Goal: Transaction & Acquisition: Purchase product/service

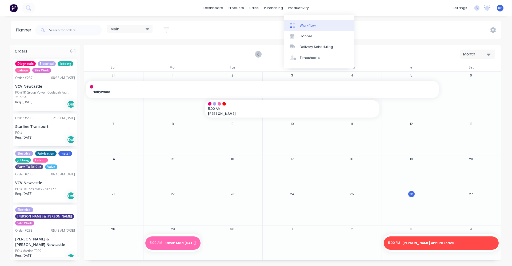
click at [300, 26] on div "Workflow" at bounding box center [308, 25] width 16 height 5
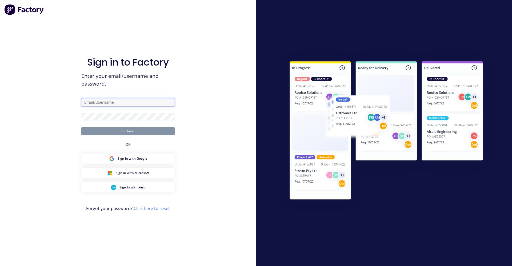
type input "[EMAIL_ADDRESS][DOMAIN_NAME]"
click at [132, 134] on button "Continue" at bounding box center [127, 131] width 93 height 8
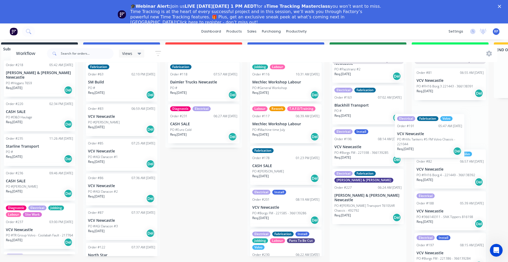
scroll to position [30, 20]
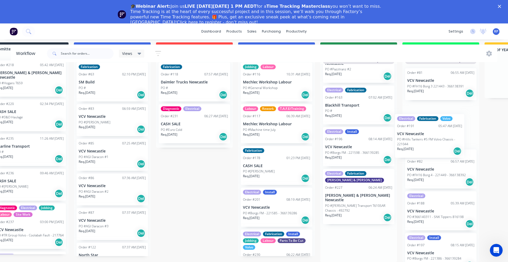
drag, startPoint x: 374, startPoint y: 147, endPoint x: 426, endPoint y: 142, distance: 52.3
click at [425, 142] on div "Submitted 6 Status colour #273444 hex #273444 Save Cancel Summaries Total order…" at bounding box center [343, 152] width 735 height 220
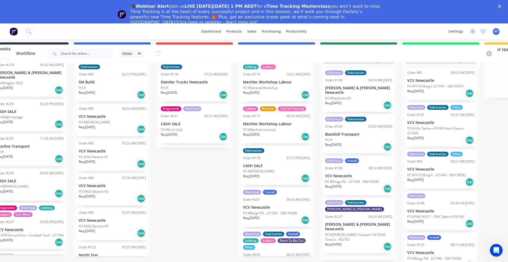
scroll to position [0, 0]
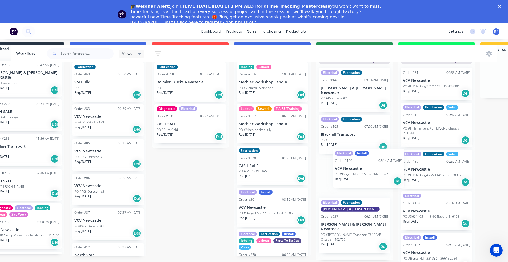
drag, startPoint x: 338, startPoint y: 174, endPoint x: 401, endPoint y: 174, distance: 62.4
click at [401, 174] on div "Submitted 6 Status colour #273444 hex #273444 Save Cancel Summaries Total order…" at bounding box center [339, 152] width 735 height 220
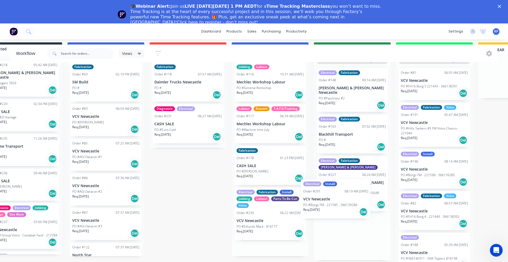
scroll to position [0, 0]
drag, startPoint x: 270, startPoint y: 207, endPoint x: 390, endPoint y: 195, distance: 120.9
click at [390, 196] on div "Submitted 6 Status colour #273444 hex #273444 Save Cancel Summaries Total order…" at bounding box center [337, 152] width 735 height 220
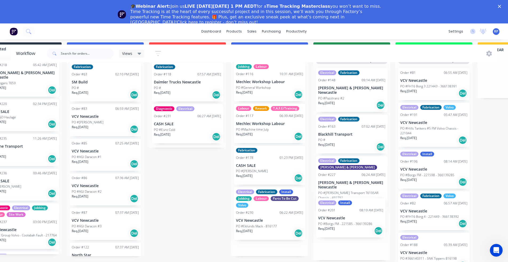
scroll to position [0, 0]
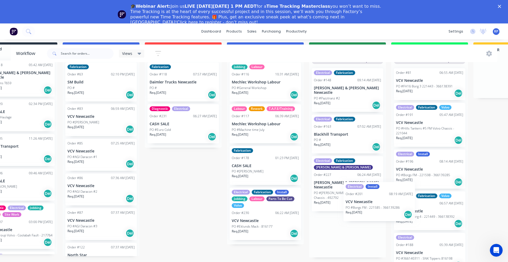
drag, startPoint x: 348, startPoint y: 224, endPoint x: 413, endPoint y: 179, distance: 79.2
click at [412, 179] on div "Submitted 6 Status colour #273444 hex #273444 Save Cancel Summaries Total order…" at bounding box center [332, 152] width 735 height 220
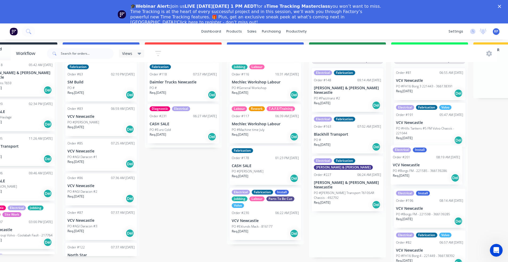
scroll to position [30, 34]
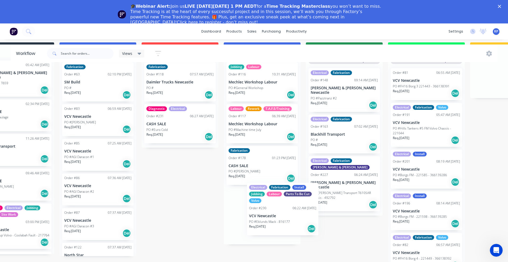
drag, startPoint x: 257, startPoint y: 213, endPoint x: 330, endPoint y: 205, distance: 73.6
click at [330, 205] on div "Submitted 6 Status colour #273444 hex #273444 Save Cancel Summaries Total order…" at bounding box center [329, 152] width 735 height 220
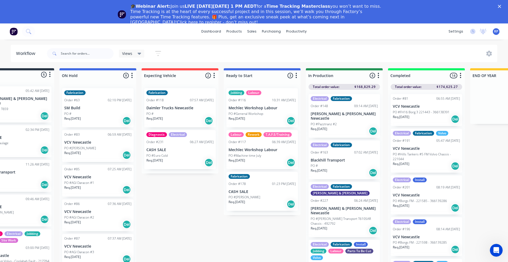
scroll to position [0, 34]
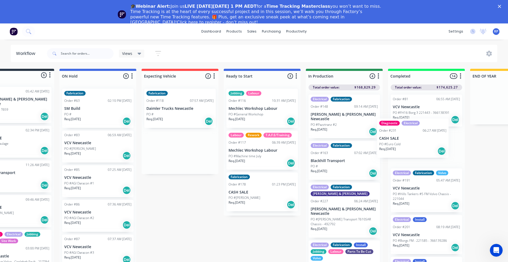
drag, startPoint x: 163, startPoint y: 156, endPoint x: 399, endPoint y: 141, distance: 236.6
click at [399, 141] on div "Submitted 6 Status colour #273444 hex #273444 Save Cancel Summaries Total order…" at bounding box center [329, 179] width 735 height 220
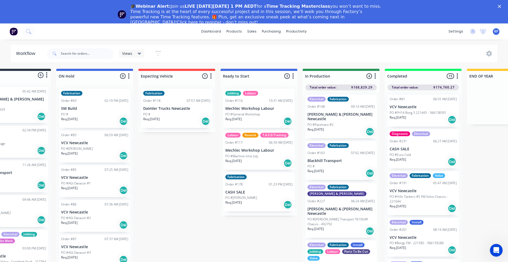
click at [418, 152] on div "Diagnostic Electrical Order #231 06:27 AM [DATE] CASH SALE PO #Euro Cold Req. […" at bounding box center [423, 148] width 71 height 39
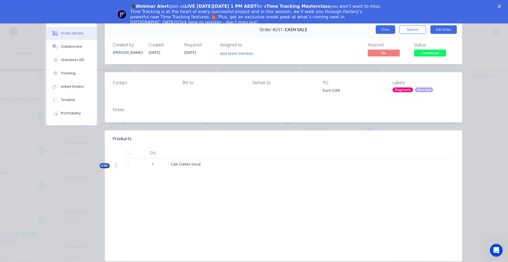
click at [382, 32] on button "Close" at bounding box center [385, 29] width 19 height 9
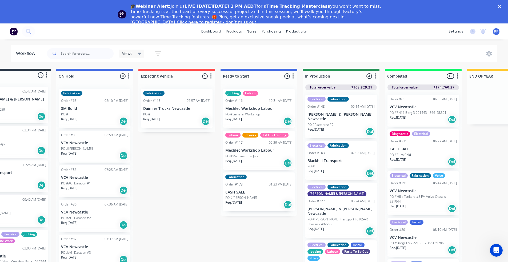
click at [175, 117] on div "Req. [DATE] Del" at bounding box center [176, 121] width 67 height 9
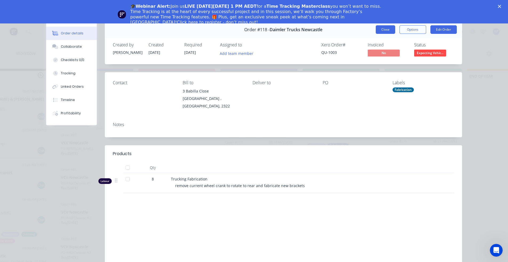
click at [388, 31] on button "Close" at bounding box center [385, 29] width 19 height 9
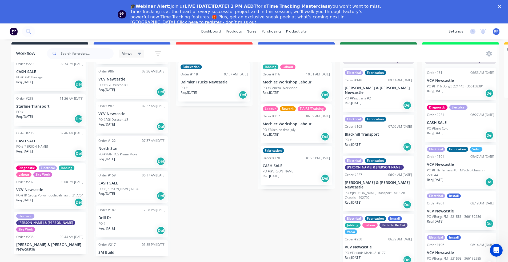
scroll to position [44, 0]
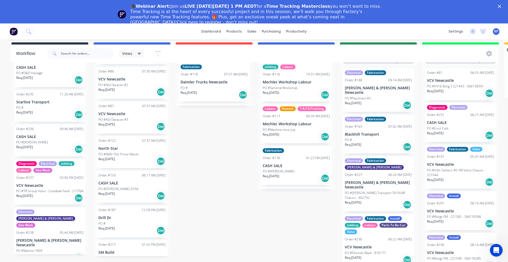
click at [41, 189] on p "PO #TR Group Volvo - Coolabah Fault - 217764" at bounding box center [49, 191] width 67 height 5
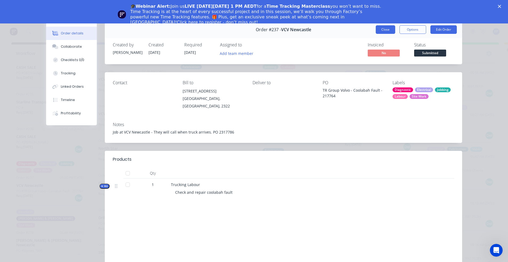
click at [387, 30] on button "Close" at bounding box center [385, 29] width 19 height 9
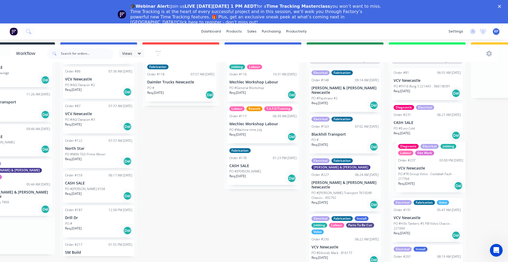
drag, startPoint x: 70, startPoint y: 179, endPoint x: 446, endPoint y: 173, distance: 375.7
click at [446, 173] on div "Submitted 6 Status colour #273444 hex #273444 Save Cancel Summaries Total order…" at bounding box center [330, 152] width 735 height 220
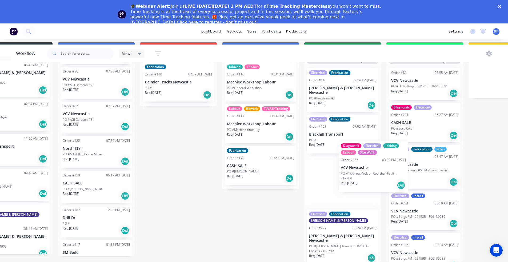
scroll to position [30, 37]
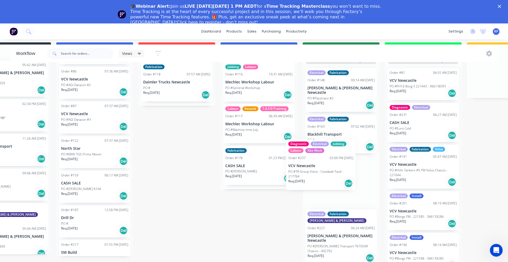
drag, startPoint x: 441, startPoint y: 173, endPoint x: 334, endPoint y: 171, distance: 107.5
click at [334, 171] on div "Submitted 5 Status colour #273444 hex #273444 Save Cancel Summaries Total order…" at bounding box center [326, 152] width 735 height 220
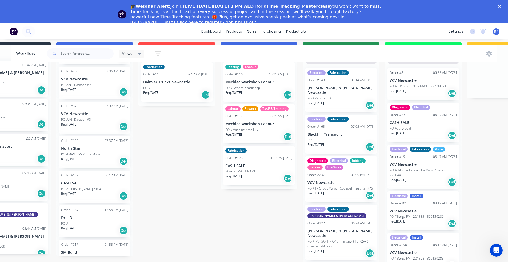
click at [327, 186] on p "PO #TR Group Volvo - Coolabah Fault - 217764" at bounding box center [341, 188] width 67 height 5
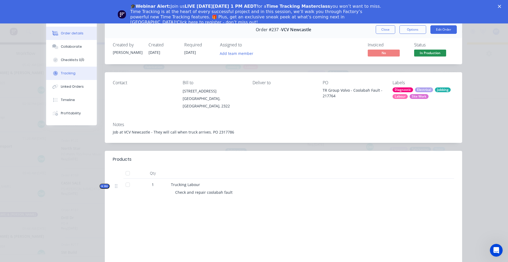
click at [75, 71] on button "Tracking" at bounding box center [71, 73] width 51 height 13
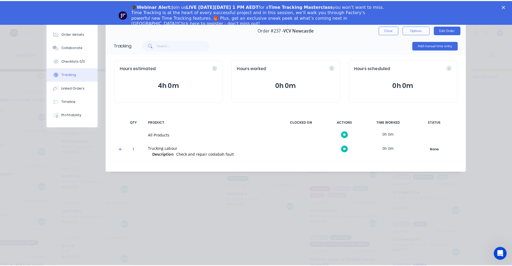
scroll to position [0, 37]
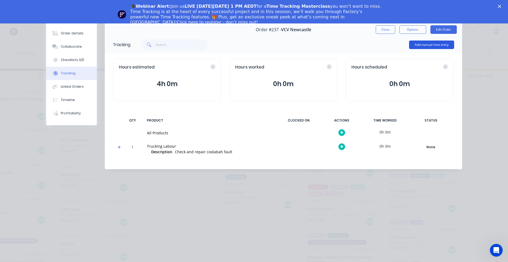
click at [450, 44] on button "Add manual time entry" at bounding box center [431, 45] width 45 height 9
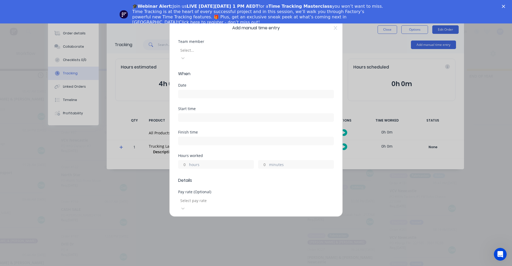
click at [189, 51] on div at bounding box center [218, 50] width 77 height 7
click at [209, 90] on input at bounding box center [255, 94] width 155 height 8
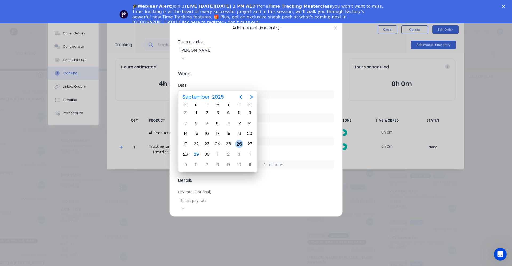
click at [240, 145] on div "26" at bounding box center [239, 144] width 8 height 8
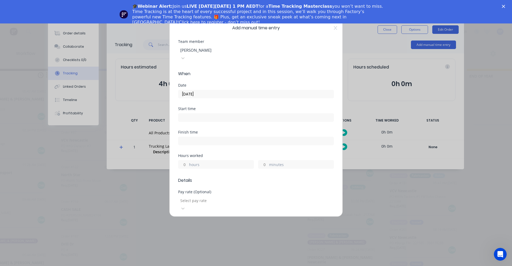
type input "[DATE]"
click at [201, 107] on div "Start time" at bounding box center [256, 114] width 156 height 15
click at [201, 114] on input at bounding box center [255, 118] width 155 height 8
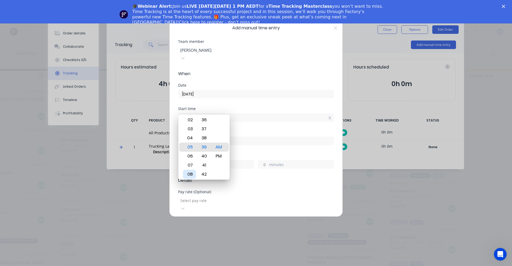
click at [193, 173] on div "08" at bounding box center [189, 174] width 13 height 9
click at [196, 137] on div "07" at bounding box center [189, 138] width 13 height 9
type input "07:39 AM"
click at [251, 130] on div "Finish time" at bounding box center [256, 132] width 156 height 4
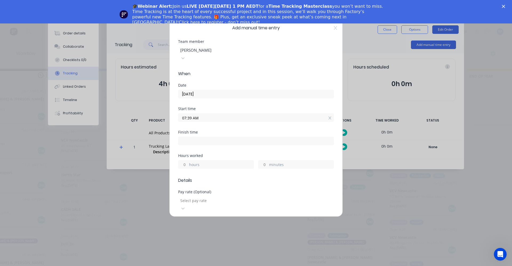
click at [184, 137] on input at bounding box center [255, 141] width 155 height 8
type input "06:44 AM"
type input "23"
type input "5"
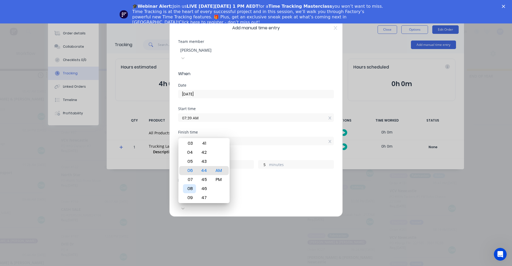
click at [190, 186] on div "08" at bounding box center [189, 188] width 13 height 9
type input "08:44 AM"
type input "1"
click at [187, 181] on div "09" at bounding box center [189, 179] width 13 height 9
type input "09:44 AM"
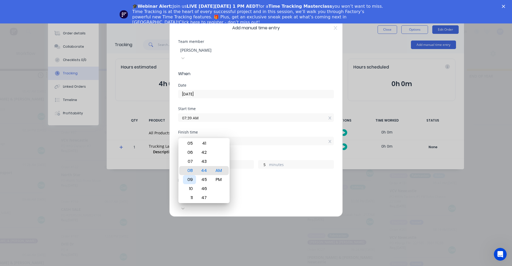
type input "2"
click at [250, 121] on div "Start time 07:39 AM" at bounding box center [256, 118] width 156 height 23
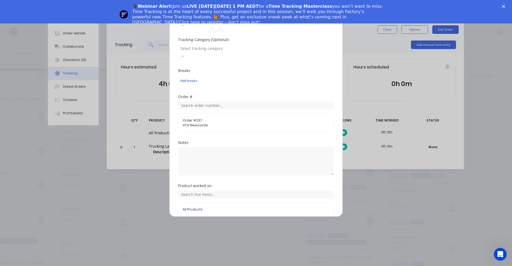
scroll to position [184, 0]
click at [235, 225] on button "Add manual time entry" at bounding box center [243, 229] width 45 height 9
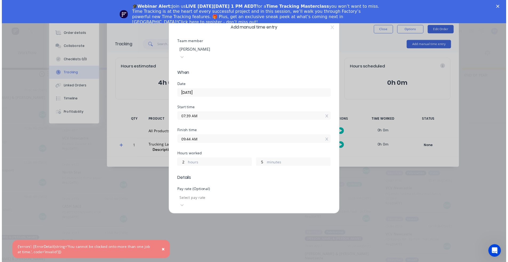
scroll to position [0, 0]
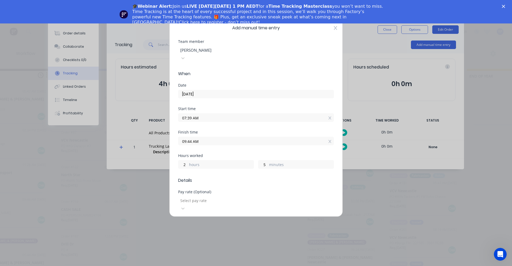
click at [334, 27] on icon at bounding box center [335, 28] width 3 height 4
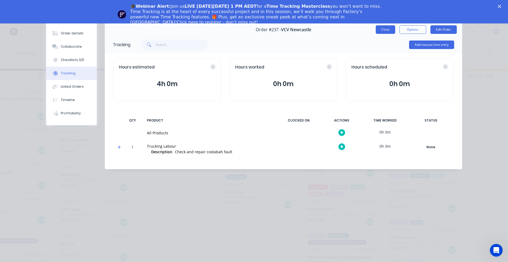
click at [382, 27] on button "Close" at bounding box center [385, 29] width 19 height 9
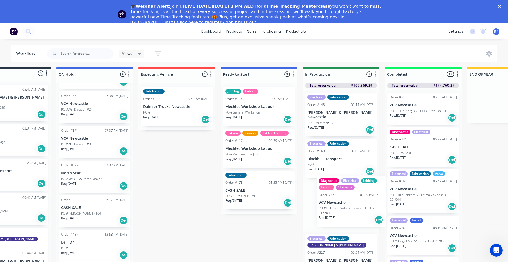
drag, startPoint x: 347, startPoint y: 213, endPoint x: 391, endPoint y: 203, distance: 45.1
click at [391, 203] on div "Submitted 5 Status colour #273444 hex #273444 Save Cancel Summaries Total order…" at bounding box center [326, 177] width 735 height 220
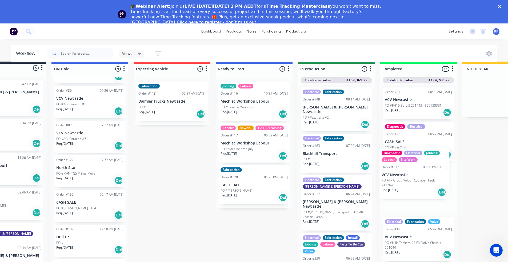
drag, startPoint x: 311, startPoint y: 224, endPoint x: 401, endPoint y: 190, distance: 96.2
click at [401, 190] on div "Submitted 5 Status colour #273444 hex #273444 Save Cancel Summaries Total order…" at bounding box center [321, 172] width 735 height 220
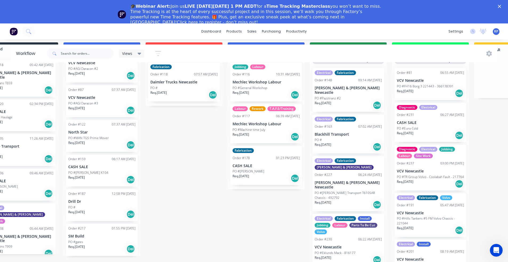
scroll to position [30, 0]
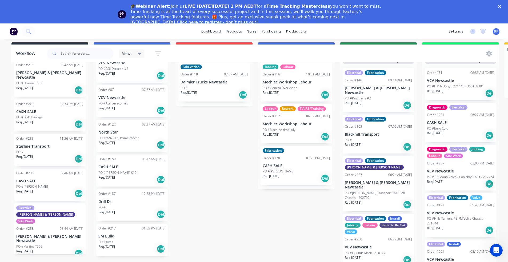
click at [45, 235] on p "[PERSON_NAME] & [PERSON_NAME] Newcastle" at bounding box center [49, 239] width 67 height 9
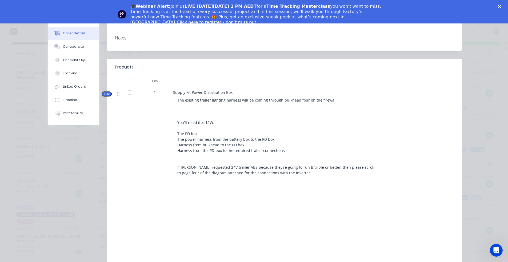
scroll to position [107, 0]
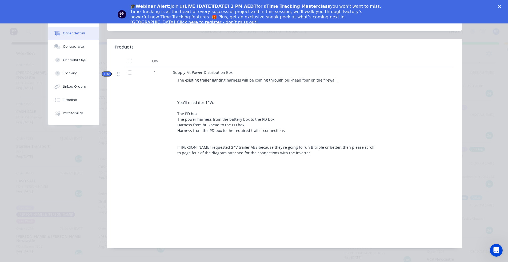
click at [103, 73] on icon "button" at bounding box center [104, 74] width 2 height 3
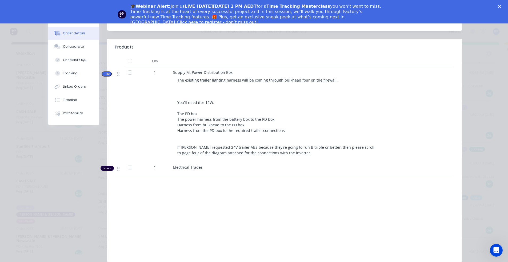
click at [102, 71] on button "Kit" at bounding box center [107, 73] width 10 height 5
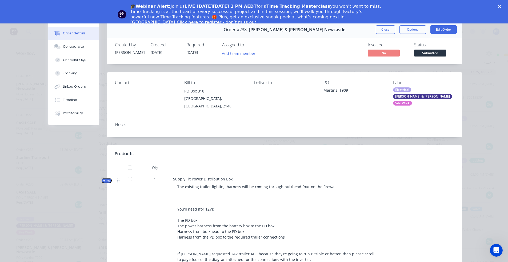
scroll to position [0, 0]
click at [390, 28] on button "Close" at bounding box center [385, 29] width 19 height 9
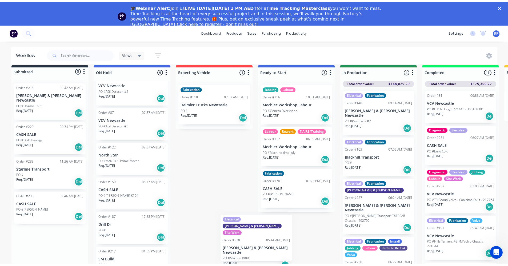
scroll to position [7, 0]
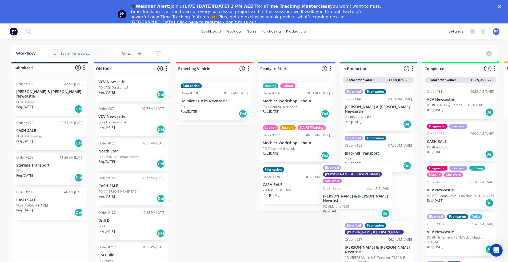
drag, startPoint x: 51, startPoint y: 248, endPoint x: 374, endPoint y: 157, distance: 335.1
click at [372, 159] on div "Submitted 5 Status colour #273444 hex #273444 Save Cancel Summaries Total order…" at bounding box center [363, 171] width 735 height 220
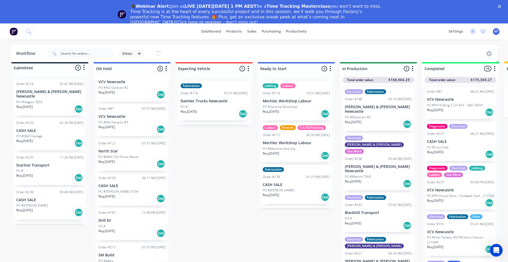
click at [356, 165] on p "[PERSON_NAME] & [PERSON_NAME] Newcastle" at bounding box center [378, 169] width 67 height 9
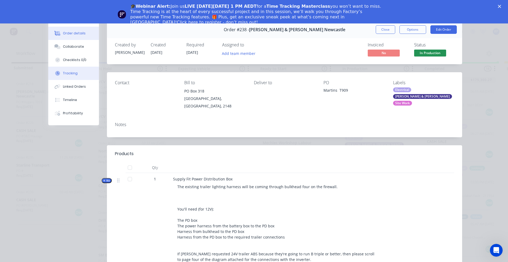
click at [66, 72] on div "Tracking" at bounding box center [70, 73] width 15 height 5
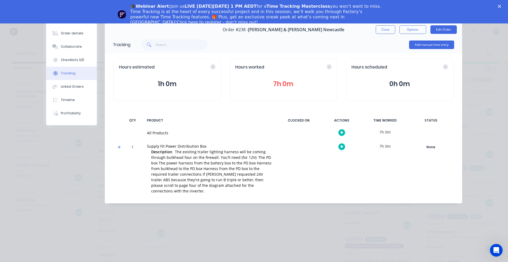
click at [73, 71] on div "Tracking" at bounding box center [68, 73] width 15 height 5
click at [387, 30] on button "Close" at bounding box center [385, 29] width 19 height 9
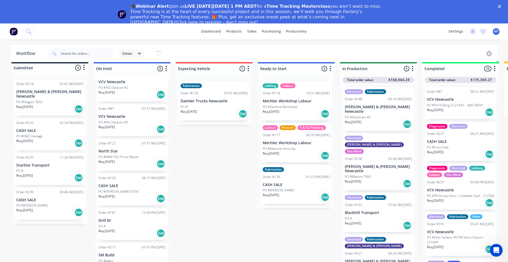
click at [389, 157] on div "05:44 AM [DATE]" at bounding box center [400, 159] width 24 height 5
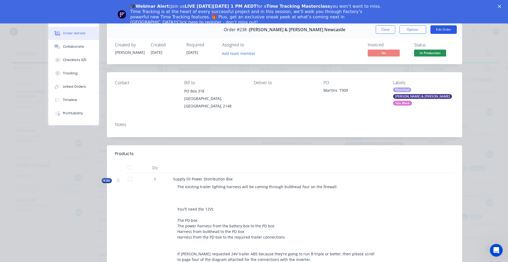
click at [442, 31] on button "Edit Order" at bounding box center [444, 29] width 26 height 9
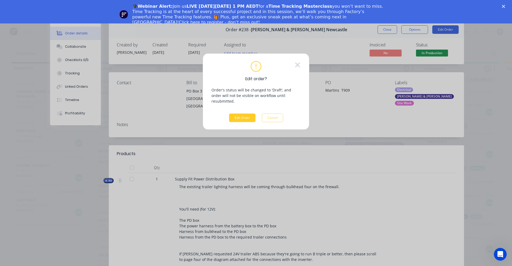
click at [240, 114] on button "Edit Order" at bounding box center [242, 118] width 26 height 9
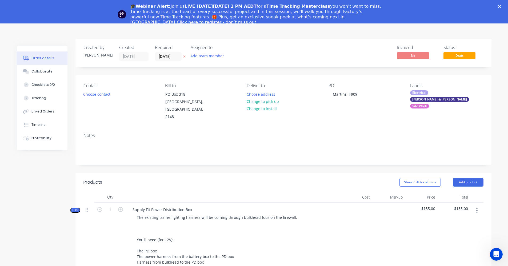
click at [74, 209] on icon "button" at bounding box center [73, 210] width 2 height 3
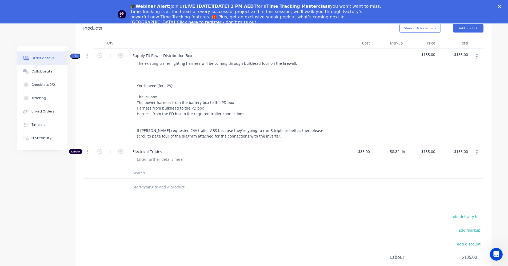
scroll to position [168, 0]
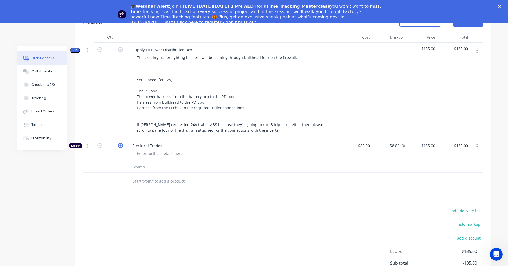
click at [118, 143] on icon "button" at bounding box center [120, 145] width 5 height 5
type input "2"
type input "$270.00"
click at [118, 143] on icon "button" at bounding box center [120, 145] width 5 height 5
type input "3"
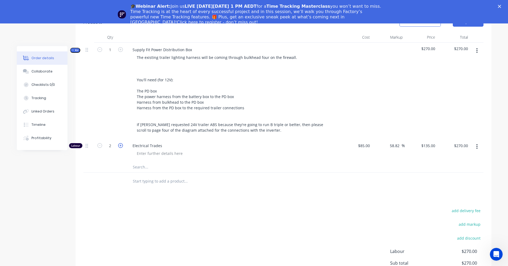
type input "$405.00"
click at [118, 143] on icon "button" at bounding box center [120, 145] width 5 height 5
type input "4"
type input "$540.00"
click at [118, 143] on icon "button" at bounding box center [120, 145] width 5 height 5
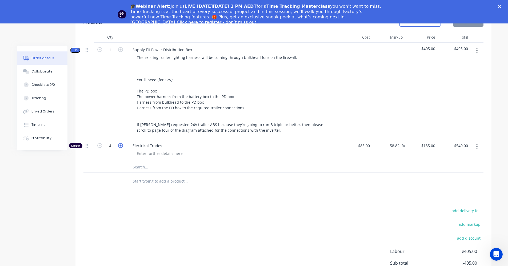
type input "5"
type input "$675.00"
click at [118, 143] on icon "button" at bounding box center [120, 145] width 5 height 5
type input "6"
type input "$810.00"
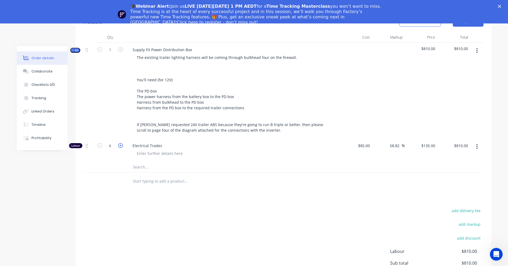
click at [118, 143] on icon "button" at bounding box center [120, 145] width 5 height 5
type input "7"
type input "$945.00"
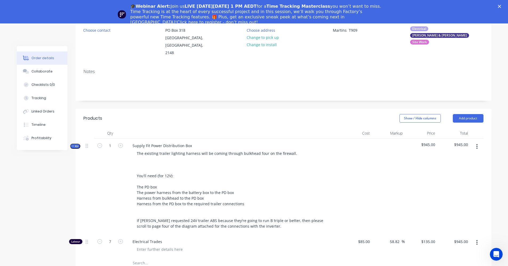
scroll to position [34, 0]
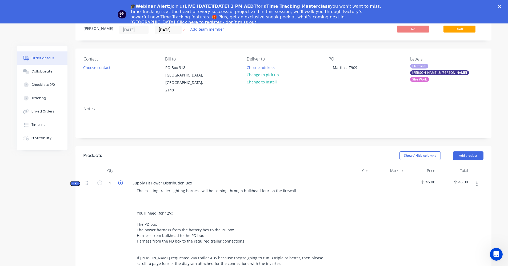
click at [121, 181] on icon "button" at bounding box center [120, 183] width 5 height 5
type input "2"
type input "14"
type input "$1,890.00"
click at [501, 7] on icon "Close" at bounding box center [499, 6] width 3 height 3
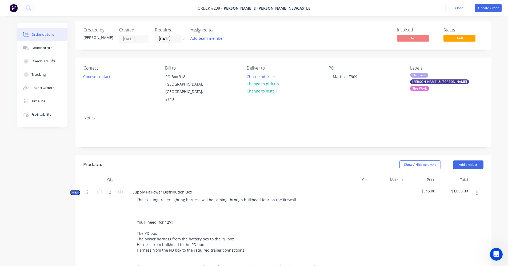
scroll to position [0, 0]
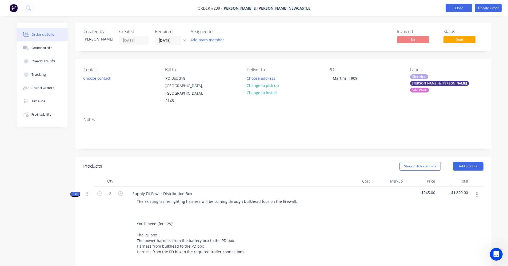
click at [457, 8] on button "Close" at bounding box center [459, 8] width 27 height 8
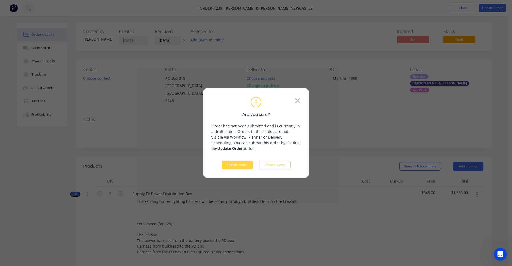
click at [295, 101] on icon at bounding box center [298, 101] width 6 height 8
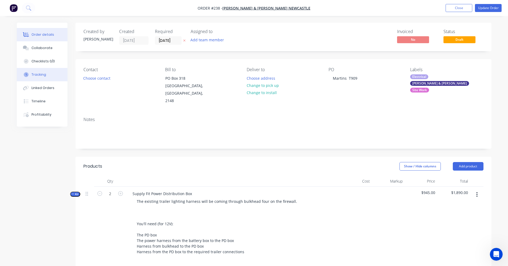
click at [41, 74] on div "Tracking" at bounding box center [38, 74] width 15 height 5
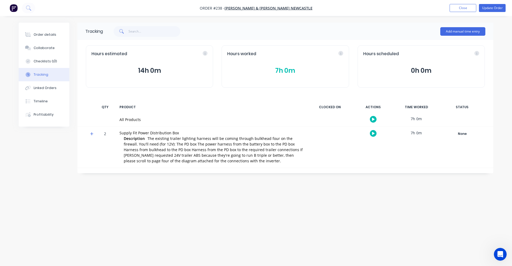
click at [41, 74] on div "Tracking" at bounding box center [41, 74] width 15 height 5
click at [48, 36] on div "Order details" at bounding box center [45, 34] width 23 height 5
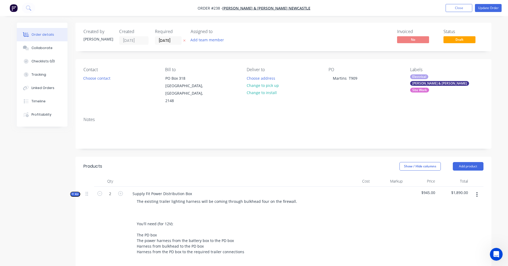
drag, startPoint x: 99, startPoint y: 188, endPoint x: 95, endPoint y: 200, distance: 12.7
click at [100, 191] on icon "button" at bounding box center [99, 193] width 5 height 5
type input "1"
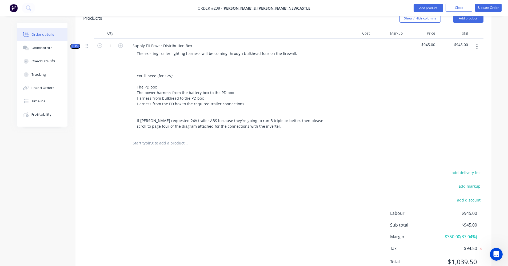
scroll to position [162, 0]
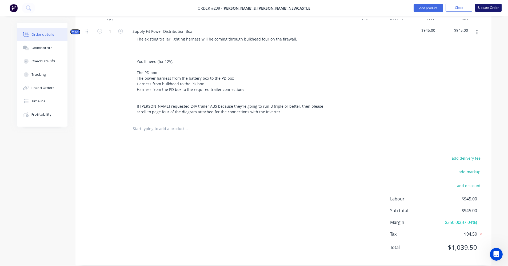
click at [492, 9] on button "Update Order" at bounding box center [488, 8] width 27 height 8
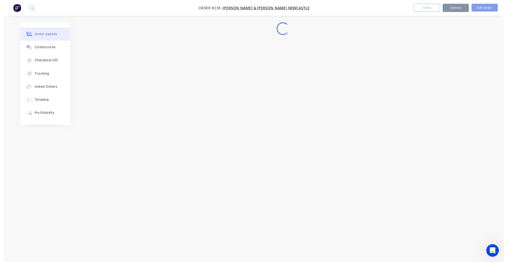
scroll to position [0, 0]
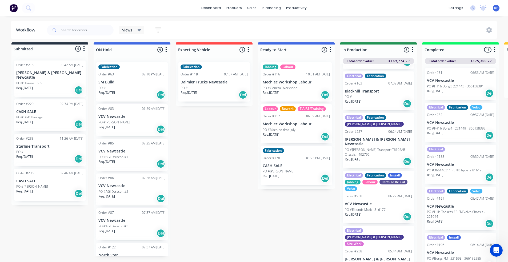
scroll to position [44, 0]
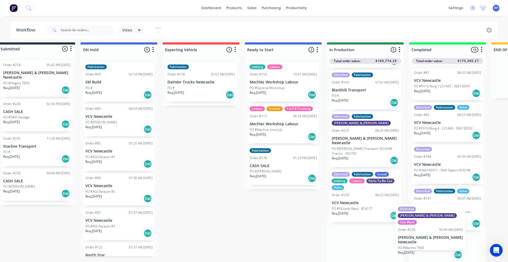
drag, startPoint x: 367, startPoint y: 241, endPoint x: 437, endPoint y: 229, distance: 70.7
click at [436, 229] on div "Submitted 4 Status colour #273444 hex #273444 Save Cancel Summaries Total order…" at bounding box center [350, 152] width 735 height 220
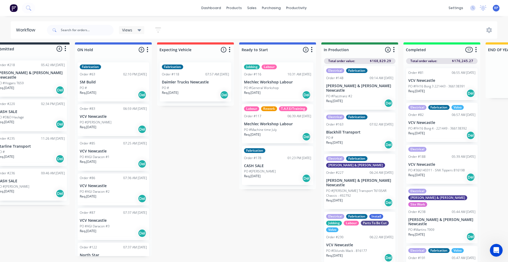
scroll to position [0, 0]
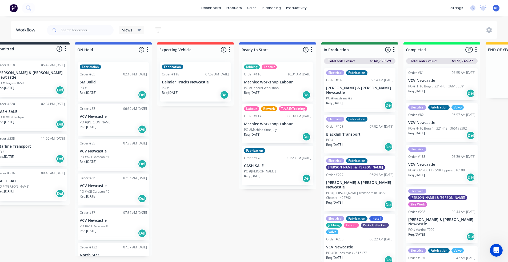
click at [377, 245] on p "VCV Newcastle" at bounding box center [359, 247] width 67 height 5
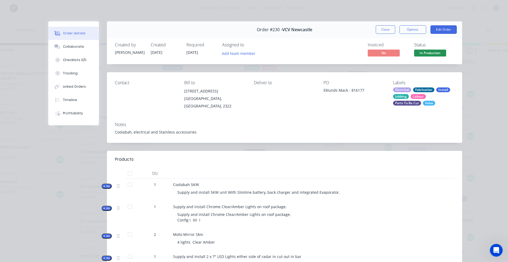
scroll to position [0, 19]
click at [381, 27] on button "Close" at bounding box center [385, 29] width 19 height 9
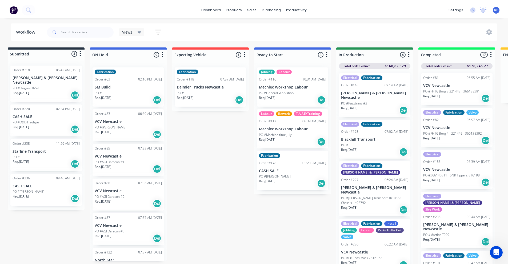
scroll to position [0, 0]
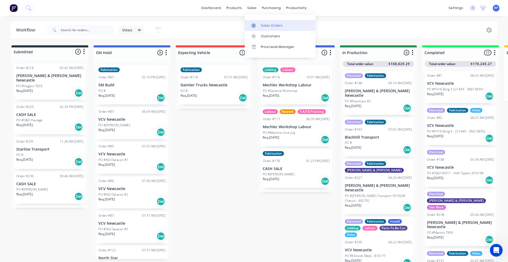
click at [268, 26] on div "Sales Orders" at bounding box center [272, 25] width 22 height 5
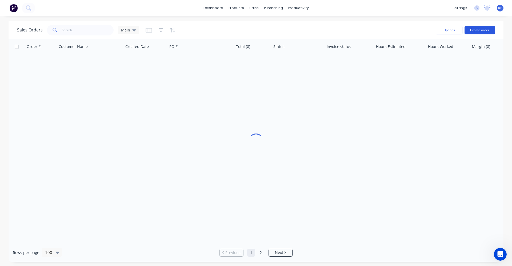
click at [475, 33] on button "Create order" at bounding box center [480, 30] width 30 height 9
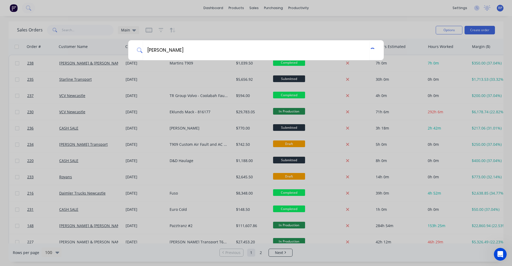
type input "[PERSON_NAME]"
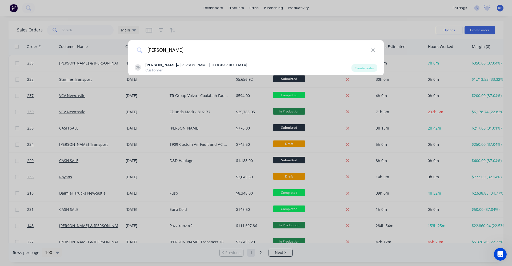
click at [181, 65] on div "[PERSON_NAME] & [PERSON_NAME] Newcastle" at bounding box center [196, 65] width 102 height 6
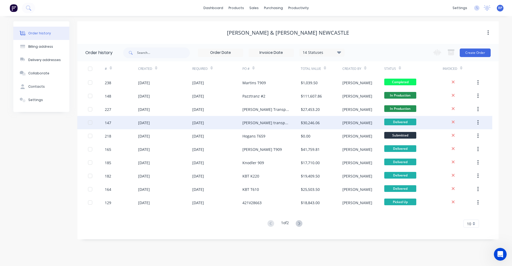
click at [480, 122] on button "button" at bounding box center [478, 123] width 13 height 10
click at [466, 144] on div "Duplicate" at bounding box center [459, 148] width 41 height 8
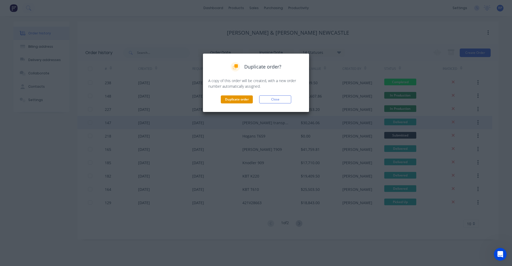
click at [235, 96] on button "Duplicate order" at bounding box center [237, 100] width 32 height 8
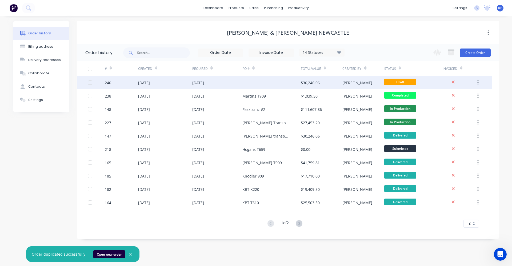
click at [243, 84] on div at bounding box center [272, 82] width 58 height 13
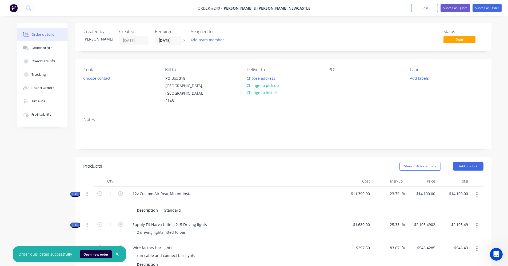
click at [338, 78] on div "PO" at bounding box center [365, 86] width 73 height 38
click at [335, 78] on div at bounding box center [333, 78] width 9 height 8
drag, startPoint x: 334, startPoint y: 79, endPoint x: 339, endPoint y: 88, distance: 9.8
click at [334, 79] on div at bounding box center [333, 78] width 9 height 8
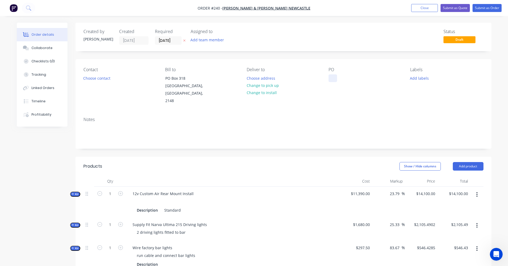
click at [329, 77] on div at bounding box center [333, 78] width 9 height 8
paste div
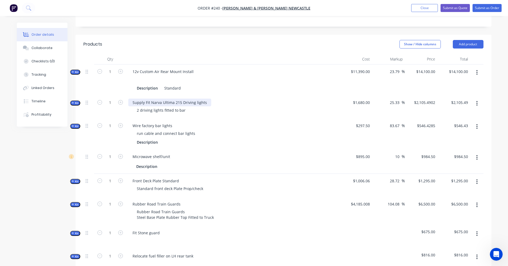
scroll to position [133, 0]
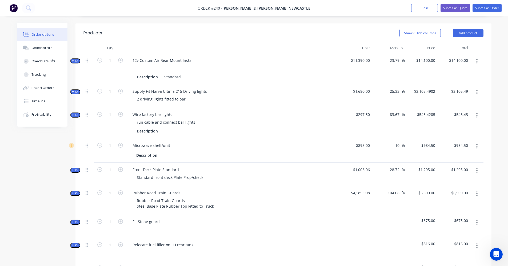
click at [72, 59] on icon "button" at bounding box center [73, 60] width 2 height 3
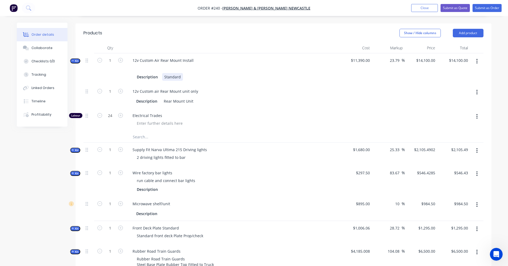
click at [180, 73] on div "Standard" at bounding box center [172, 77] width 21 height 8
drag, startPoint x: 180, startPoint y: 69, endPoint x: 146, endPoint y: 67, distance: 34.2
click at [146, 73] on div "Description Standard" at bounding box center [233, 77] width 196 height 8
drag, startPoint x: 156, startPoint y: 70, endPoint x: 124, endPoint y: 67, distance: 32.4
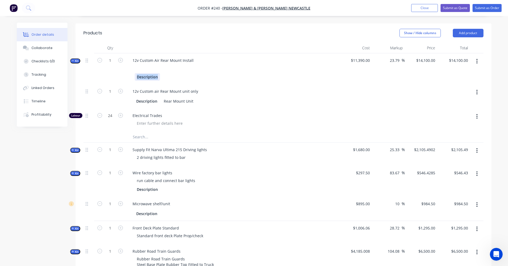
click at [124, 67] on div "Kit 1 12v Custom Air Rear Mount Install Description $11,390.00 23.79 23.79 % $1…" at bounding box center [284, 68] width 400 height 31
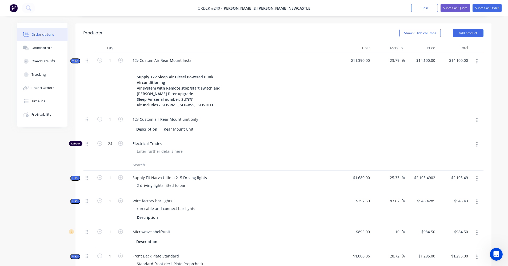
click at [256, 116] on div "12v Custom air Rear Mount unit only" at bounding box center [232, 120] width 209 height 8
click at [184, 64] on div at bounding box center [232, 68] width 209 height 8
click at [192, 57] on div "12v Custom Air Rear Mount Install" at bounding box center [163, 61] width 70 height 8
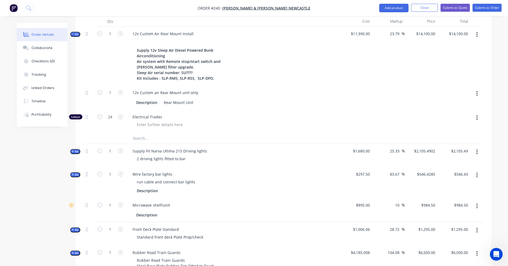
click at [72, 33] on icon "button" at bounding box center [73, 34] width 2 height 3
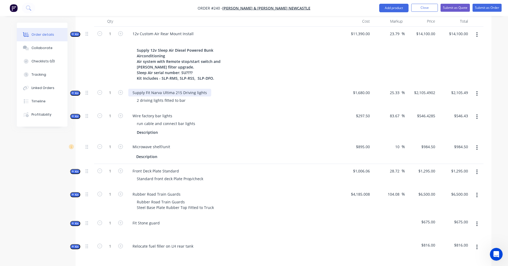
click at [208, 89] on div "Supply Fit Narva Ultima 215 Driving lights" at bounding box center [169, 93] width 83 height 8
paste div
click at [238, 120] on div "run cable and connect bar lights" at bounding box center [232, 124] width 209 height 8
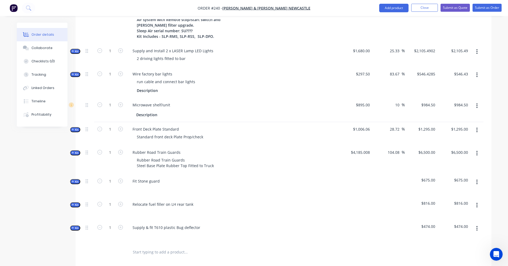
scroll to position [213, 0]
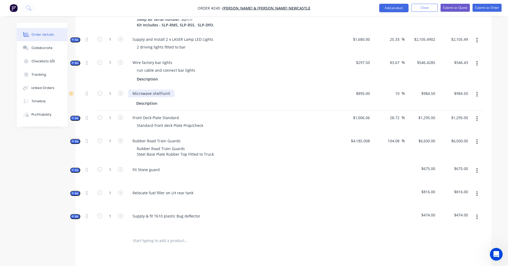
click at [169, 90] on div "Microwave shelf/unit" at bounding box center [151, 94] width 46 height 8
paste div
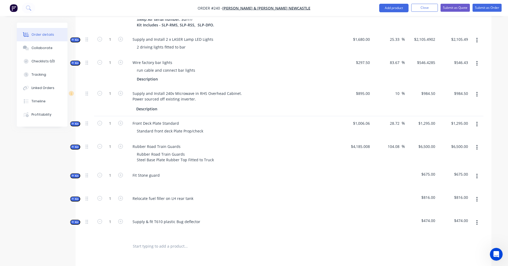
click at [249, 140] on div "Rubber Road Train Guards Rubber Road Train Guards Steel Base Plate Rubber Top F…" at bounding box center [232, 154] width 213 height 29
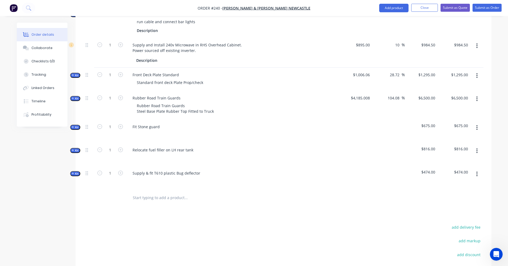
scroll to position [267, 0]
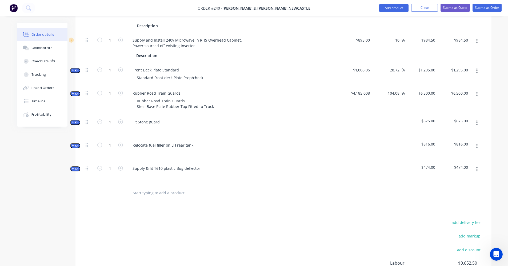
click at [477, 91] on icon "button" at bounding box center [476, 94] width 1 height 6
click at [451, 147] on div "Delete" at bounding box center [458, 151] width 41 height 8
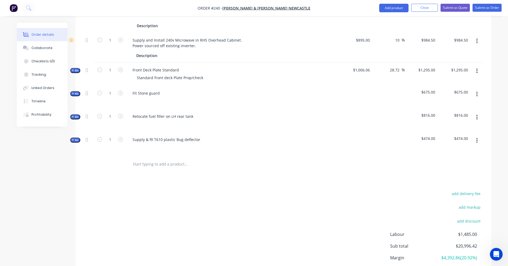
click at [186, 159] on input "text" at bounding box center [186, 164] width 107 height 11
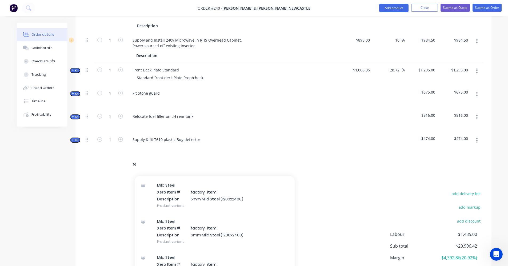
scroll to position [0, 0]
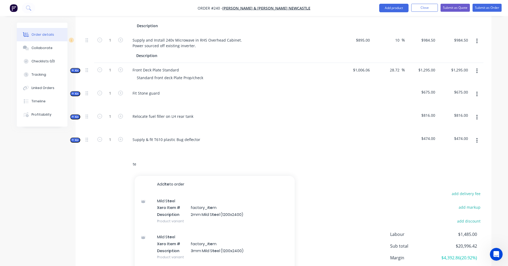
type input "t"
click at [269, 144] on div at bounding box center [232, 148] width 209 height 8
click at [214, 159] on input "text" at bounding box center [186, 164] width 107 height 11
click at [144, 159] on input "text" at bounding box center [186, 164] width 107 height 11
click at [140, 159] on input "text" at bounding box center [186, 164] width 107 height 11
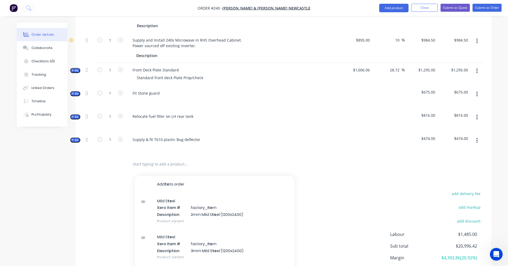
click at [139, 159] on input "text" at bounding box center [186, 164] width 107 height 11
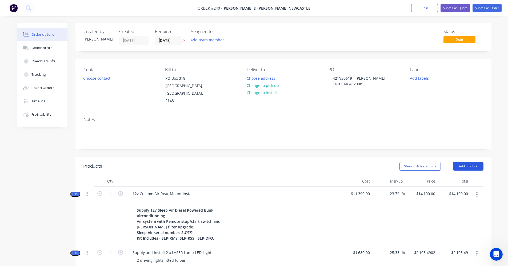
click at [476, 162] on button "Add product" at bounding box center [468, 166] width 31 height 9
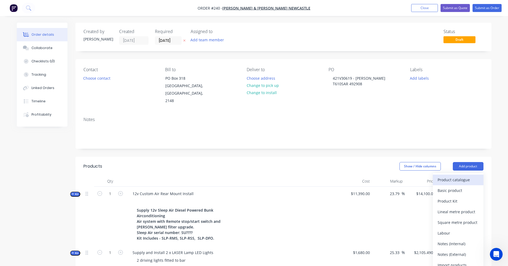
click at [464, 176] on div "Product catalogue" at bounding box center [458, 180] width 41 height 8
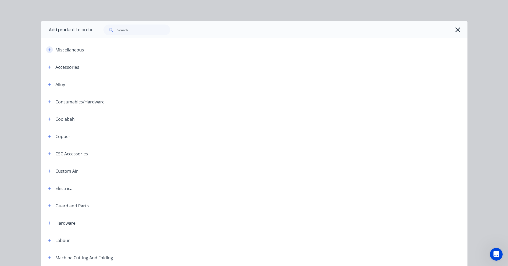
click at [49, 49] on button "button" at bounding box center [49, 49] width 7 height 7
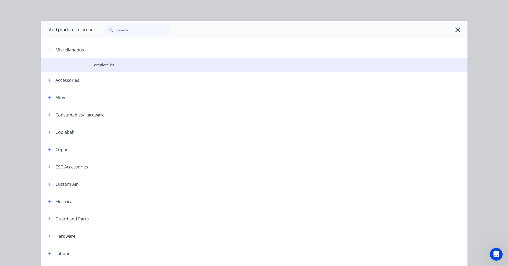
click at [72, 66] on td at bounding box center [66, 64] width 51 height 13
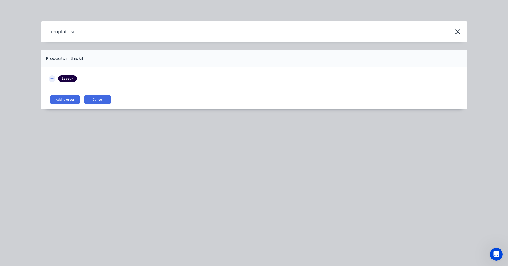
click at [51, 77] on icon "button" at bounding box center [51, 79] width 3 height 4
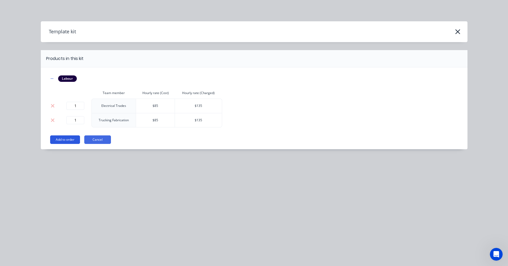
click at [67, 141] on button "Add to order" at bounding box center [65, 140] width 30 height 9
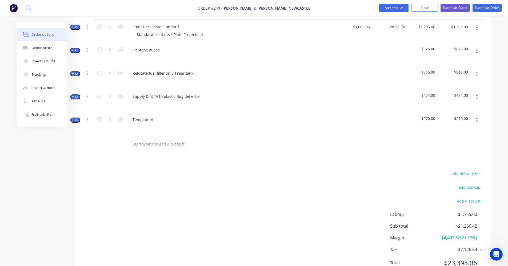
scroll to position [325, 0]
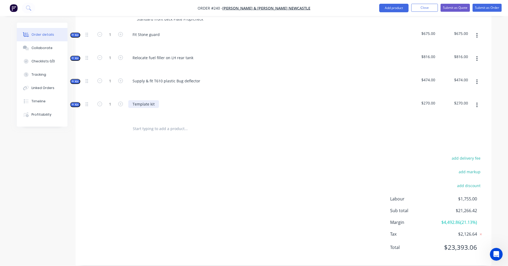
click at [138, 100] on div "Template kit" at bounding box center [143, 104] width 31 height 8
click at [146, 100] on div "Template kit" at bounding box center [143, 104] width 31 height 8
paste div
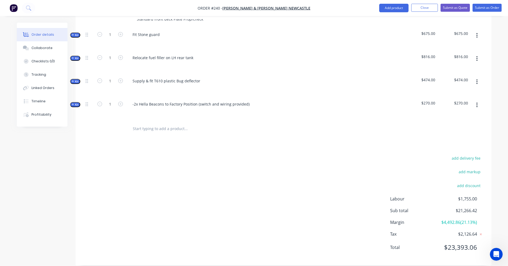
click at [176, 124] on input "text" at bounding box center [186, 129] width 107 height 11
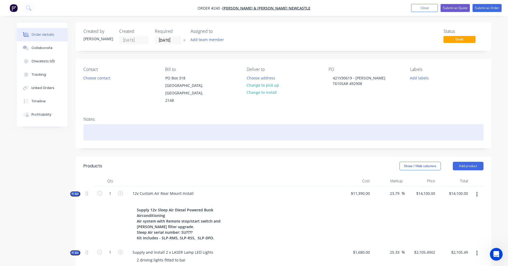
scroll to position [0, 0]
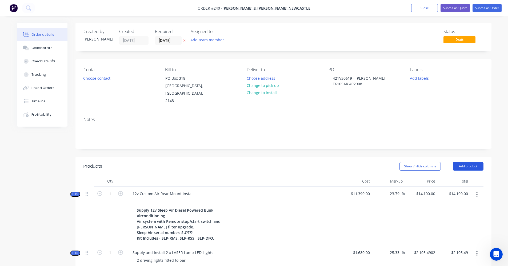
click at [481, 162] on button "Add product" at bounding box center [468, 166] width 31 height 9
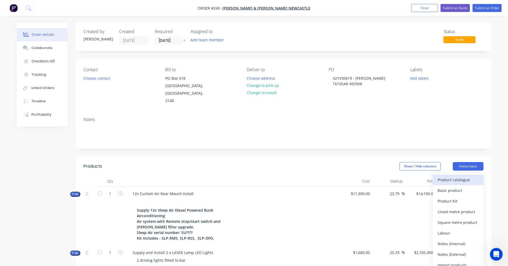
click at [456, 176] on div "Product catalogue" at bounding box center [458, 180] width 41 height 8
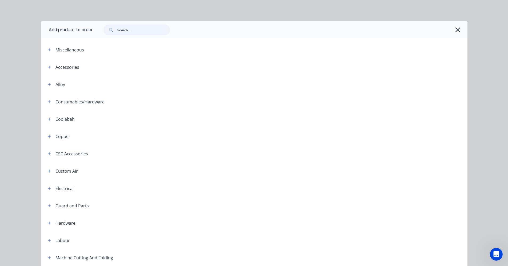
click at [119, 31] on input "text" at bounding box center [143, 30] width 53 height 11
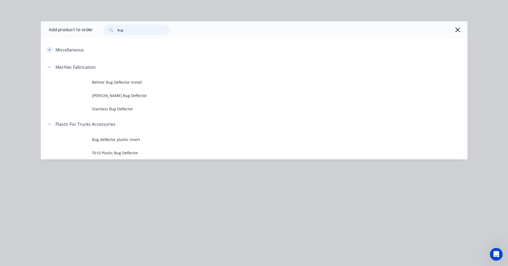
type input "bug"
click at [51, 49] on icon "button" at bounding box center [49, 50] width 3 height 4
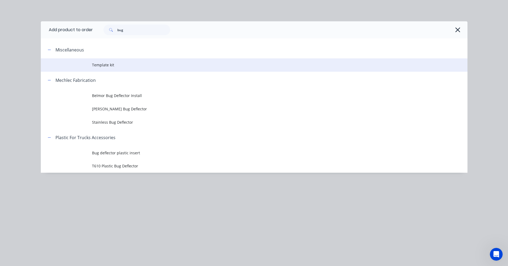
click at [95, 64] on span "Template kit" at bounding box center [242, 65] width 300 height 6
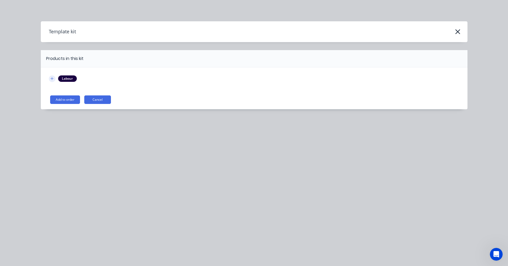
click at [54, 79] on button "button" at bounding box center [52, 79] width 7 height 7
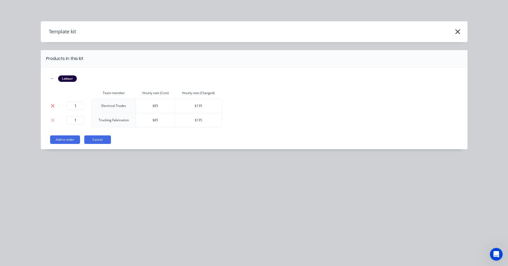
click at [52, 107] on icon at bounding box center [53, 105] width 4 height 5
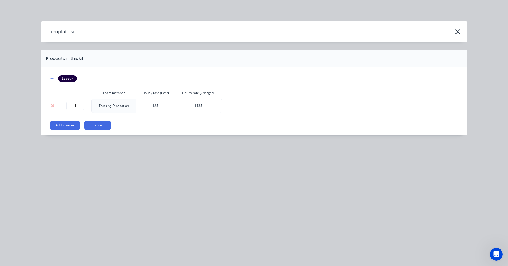
click at [64, 126] on button "Add to order" at bounding box center [65, 125] width 30 height 9
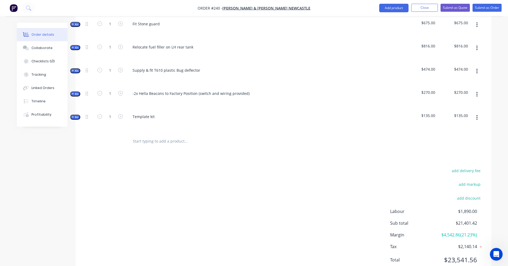
scroll to position [349, 0]
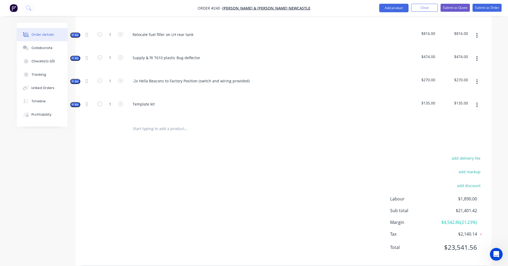
click at [144, 124] on input "text" at bounding box center [186, 129] width 107 height 11
click at [146, 100] on div "Template kit" at bounding box center [143, 104] width 31 height 8
click at [150, 100] on div "Template kit" at bounding box center [143, 104] width 31 height 8
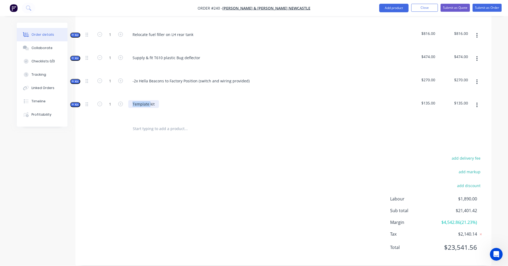
click at [150, 100] on div "Template kit" at bounding box center [143, 104] width 31 height 8
paste div
click at [191, 108] on div at bounding box center [232, 112] width 209 height 8
click at [478, 102] on icon "button" at bounding box center [476, 105] width 1 height 6
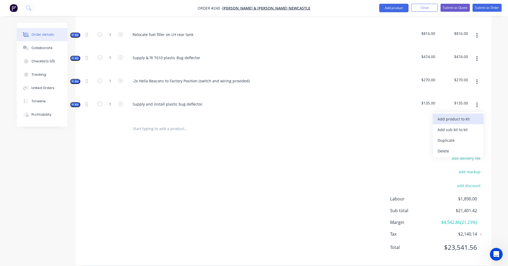
click at [455, 115] on div "Add product to kit" at bounding box center [458, 119] width 41 height 8
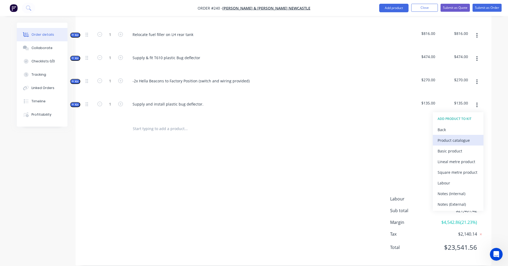
click at [459, 137] on div "Product catalogue" at bounding box center [458, 141] width 41 height 8
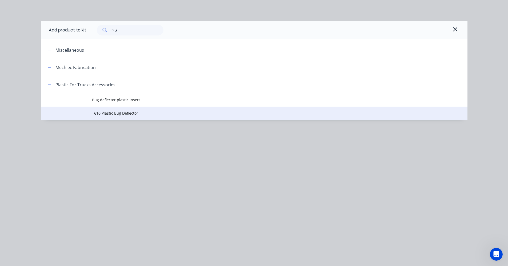
click at [106, 114] on span "T610 Plastic Bug Deflector" at bounding box center [242, 113] width 300 height 6
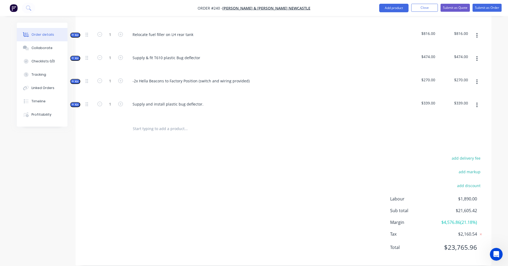
click at [74, 103] on span "Kit" at bounding box center [75, 105] width 7 height 4
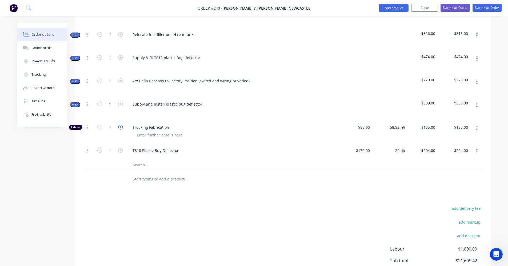
click at [121, 125] on icon "button" at bounding box center [120, 127] width 5 height 5
type input "2"
type input "$270.00"
click at [121, 125] on icon "button" at bounding box center [120, 127] width 5 height 5
type input "3"
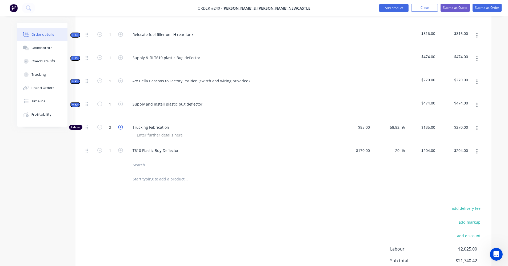
type input "$405.00"
click at [112, 124] on input "3" at bounding box center [110, 128] width 14 height 8
click at [209, 160] on input "text" at bounding box center [186, 165] width 107 height 11
click at [99, 125] on icon "button" at bounding box center [99, 127] width 5 height 5
type input "2"
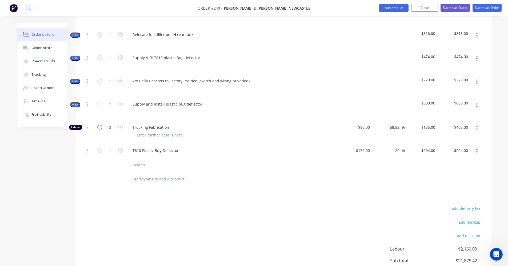
type input "$270.00"
click at [74, 103] on span "Kit" at bounding box center [75, 105] width 7 height 4
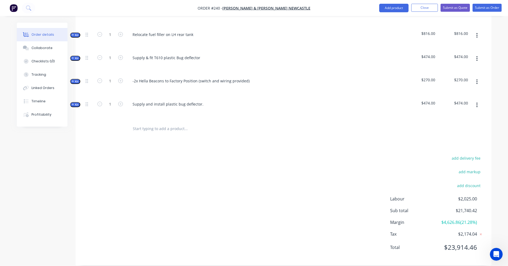
click at [151, 124] on input "text" at bounding box center [186, 129] width 107 height 11
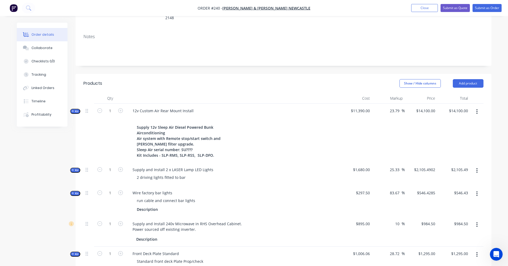
scroll to position [82, 0]
click at [467, 80] on button "Add product" at bounding box center [468, 84] width 31 height 9
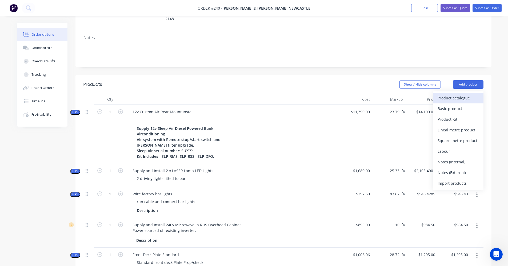
click at [467, 94] on div "Product catalogue" at bounding box center [458, 98] width 41 height 8
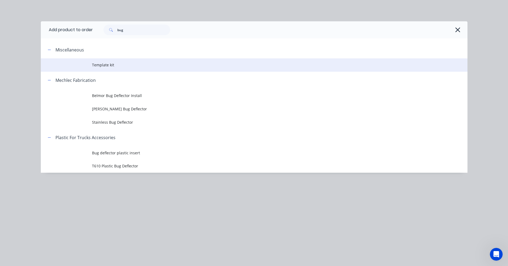
click at [149, 61] on td "Template kit" at bounding box center [280, 64] width 376 height 13
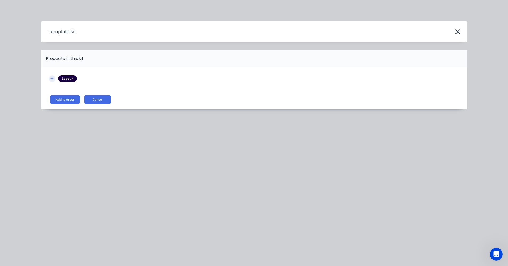
click at [53, 80] on icon "button" at bounding box center [51, 79] width 3 height 4
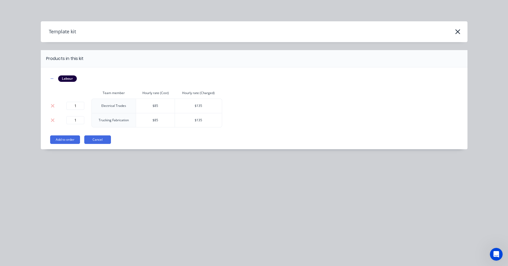
drag, startPoint x: 55, startPoint y: 105, endPoint x: 63, endPoint y: 118, distance: 15.6
click at [56, 108] on button at bounding box center [52, 106] width 7 height 6
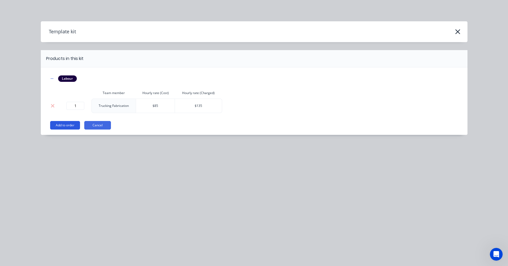
click at [64, 121] on button "Add to order" at bounding box center [65, 125] width 30 height 9
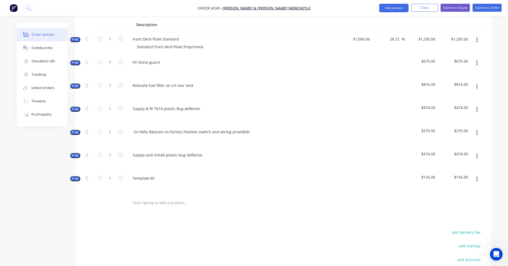
scroll to position [372, 0]
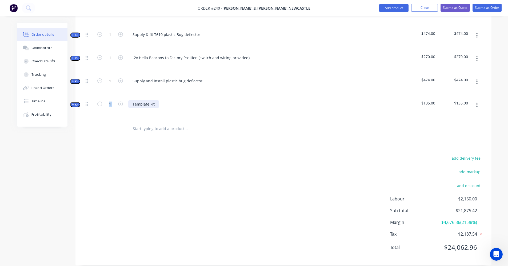
click at [138, 97] on div "Template kit" at bounding box center [232, 108] width 213 height 23
click at [139, 100] on div "Template kit" at bounding box center [143, 104] width 31 height 8
click at [140, 100] on div "Template kit" at bounding box center [143, 104] width 31 height 8
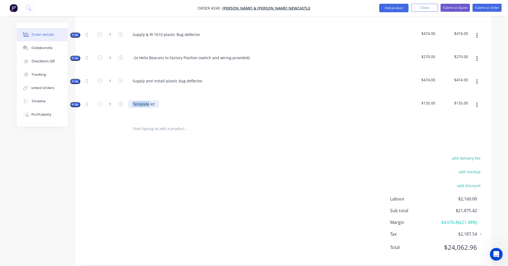
click at [140, 100] on div "Template kit" at bounding box center [143, 104] width 31 height 8
click at [154, 100] on div "Template kit" at bounding box center [143, 104] width 31 height 8
drag, startPoint x: 154, startPoint y: 95, endPoint x: 149, endPoint y: 95, distance: 4.5
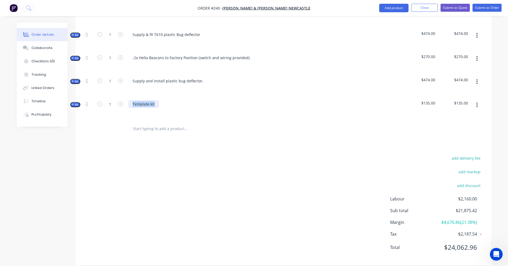
click at [150, 100] on div "Template kit" at bounding box center [143, 104] width 31 height 8
paste div
click at [72, 103] on span "Kit" at bounding box center [75, 105] width 7 height 4
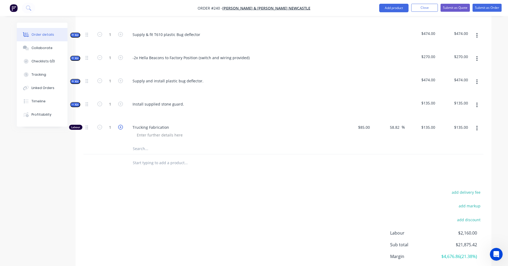
click at [120, 125] on icon "button" at bounding box center [120, 127] width 5 height 5
type input "2"
type input "$270.00"
click at [120, 125] on icon "button" at bounding box center [120, 127] width 5 height 5
type input "3"
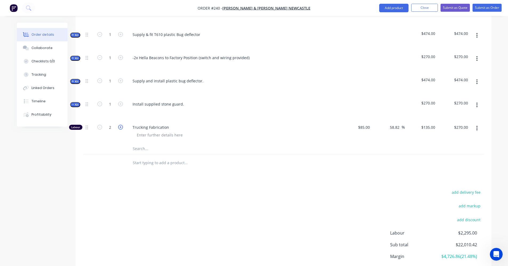
type input "$405.00"
click at [120, 125] on icon "button" at bounding box center [120, 127] width 5 height 5
type input "4"
type input "$540.00"
click at [120, 125] on icon "button" at bounding box center [120, 127] width 5 height 5
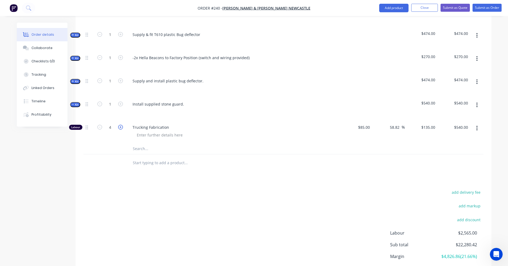
type input "5"
type input "$675.00"
click at [73, 104] on icon "button" at bounding box center [73, 104] width 2 height 0
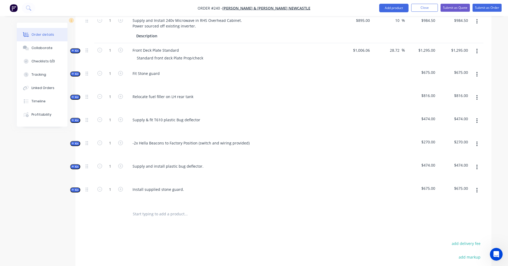
scroll to position [292, 0]
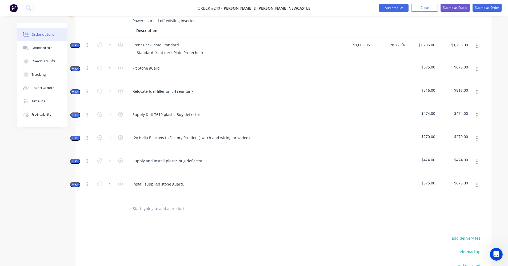
click at [172, 204] on input "text" at bounding box center [186, 209] width 107 height 11
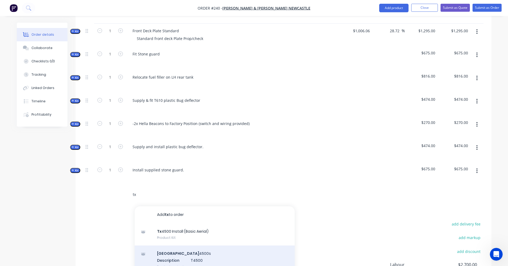
scroll to position [319, 0]
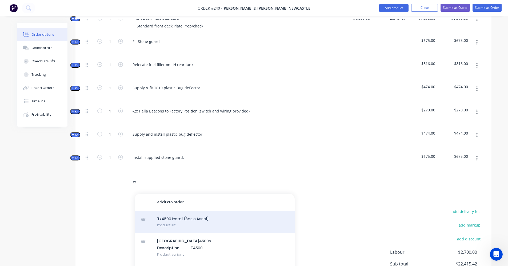
type input "tx"
click at [182, 219] on div "Tx 4500 Install (Basic Aerial) Product Kit" at bounding box center [215, 222] width 160 height 22
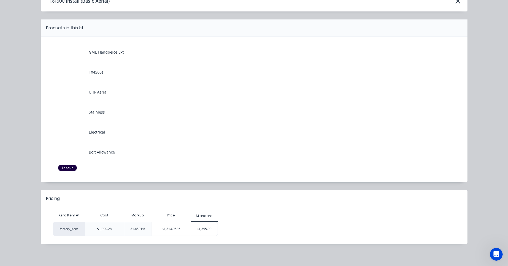
scroll to position [32, 0]
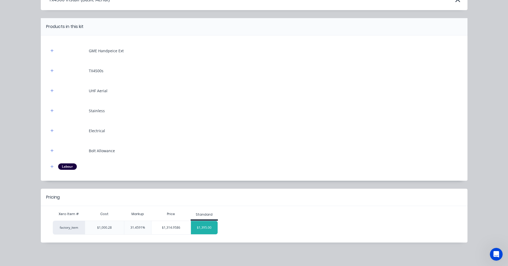
click at [197, 230] on div "$1,395.00" at bounding box center [204, 227] width 27 height 13
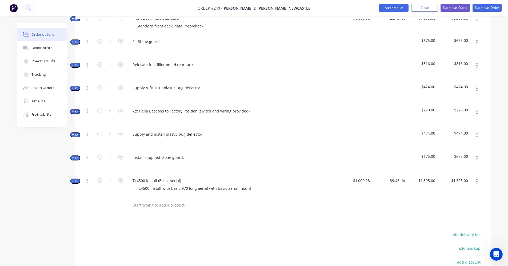
click at [183, 202] on input "text" at bounding box center [186, 205] width 107 height 11
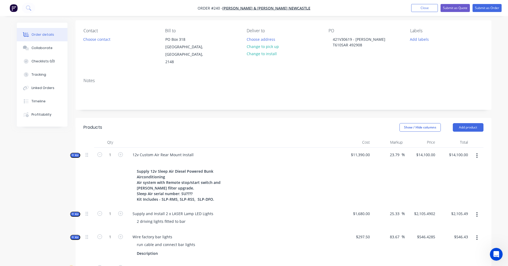
scroll to position [25, 0]
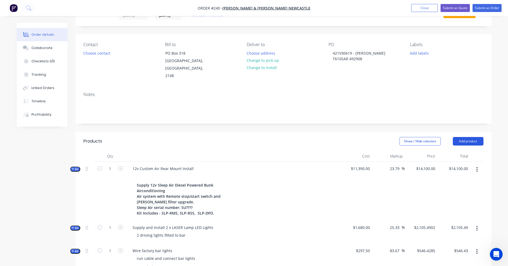
click at [465, 137] on button "Add product" at bounding box center [468, 141] width 31 height 9
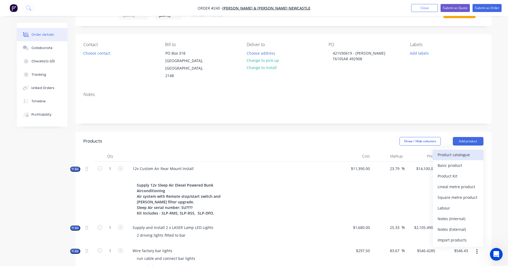
click at [462, 151] on div "Product catalogue" at bounding box center [458, 155] width 41 height 8
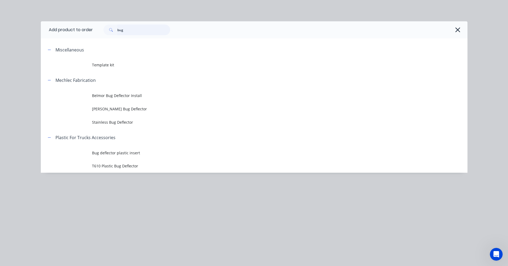
click at [122, 29] on input "bug" at bounding box center [143, 30] width 53 height 11
click at [123, 29] on input "bug" at bounding box center [143, 30] width 53 height 11
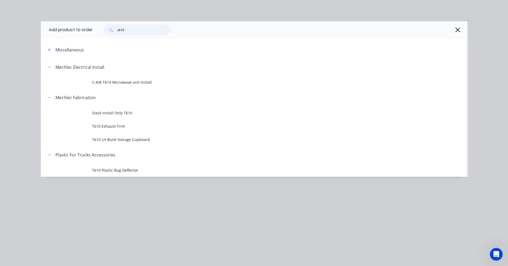
click at [120, 29] on input "t610" at bounding box center [143, 30] width 53 height 11
click at [140, 32] on input "610" at bounding box center [143, 30] width 53 height 11
type input "6"
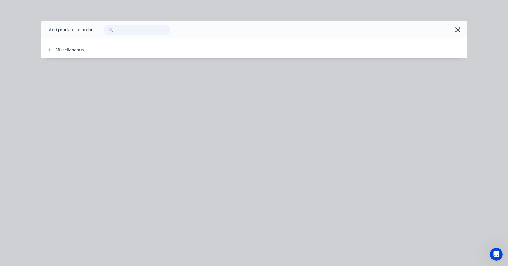
type input "fuel"
click at [58, 46] on header "Miscellaneous" at bounding box center [254, 49] width 427 height 17
drag, startPoint x: 58, startPoint y: 46, endPoint x: 50, endPoint y: 49, distance: 8.4
click at [50, 49] on icon "button" at bounding box center [49, 50] width 3 height 4
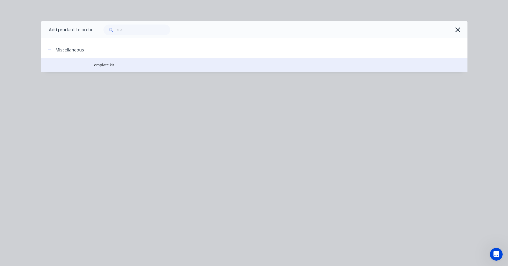
click at [103, 61] on td "Template kit" at bounding box center [280, 64] width 376 height 13
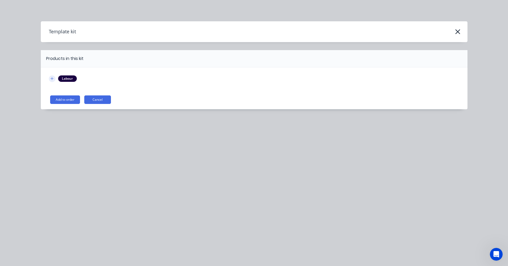
drag, startPoint x: 53, startPoint y: 76, endPoint x: 54, endPoint y: 79, distance: 2.9
click at [53, 77] on button "button" at bounding box center [52, 79] width 7 height 7
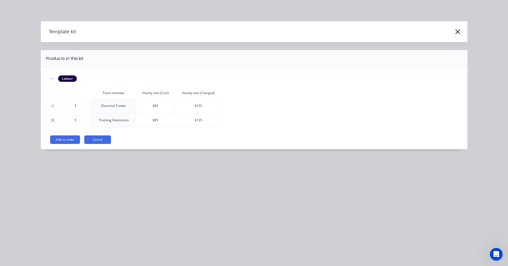
click at [53, 104] on icon at bounding box center [53, 105] width 4 height 5
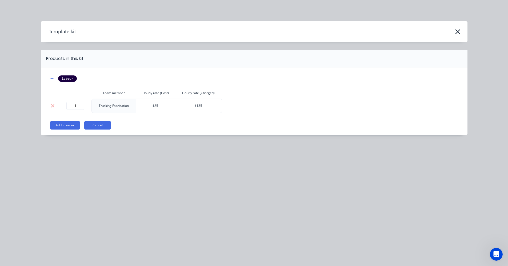
click at [61, 124] on button "Add to order" at bounding box center [65, 125] width 30 height 9
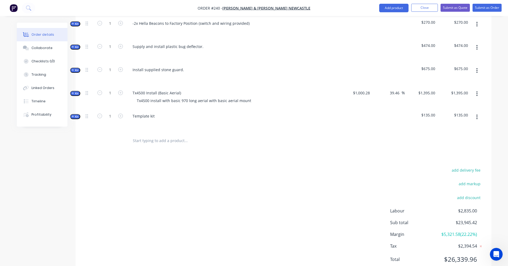
scroll to position [418, 0]
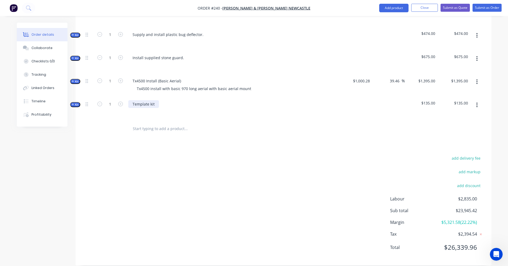
click at [145, 100] on div "Template kit" at bounding box center [143, 104] width 31 height 8
drag, startPoint x: 153, startPoint y: 97, endPoint x: 128, endPoint y: 97, distance: 25.6
click at [128, 97] on div "Template kit" at bounding box center [232, 108] width 213 height 23
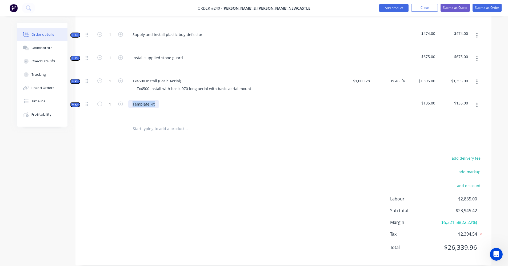
copy div "Template kit"
paste div
click at [75, 102] on button "Kit" at bounding box center [75, 104] width 10 height 5
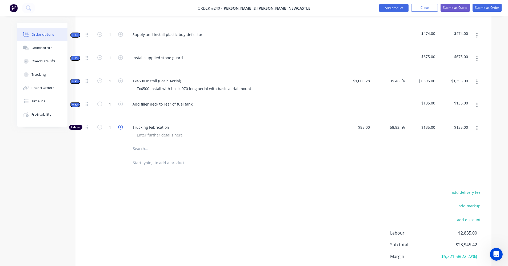
click at [120, 125] on icon "button" at bounding box center [120, 127] width 5 height 5
type input "2"
type input "$270.00"
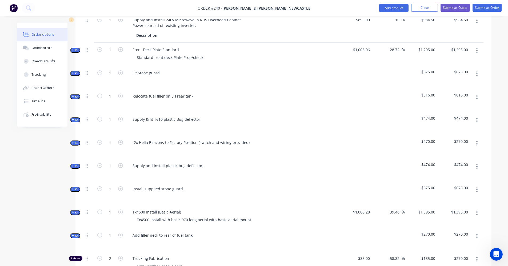
scroll to position [285, 0]
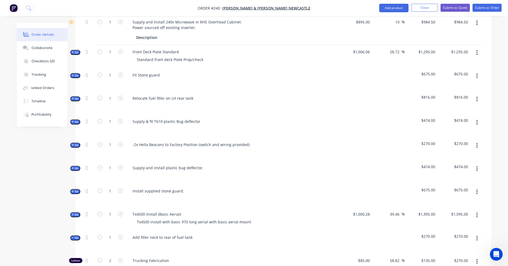
click at [478, 71] on button "button" at bounding box center [477, 76] width 13 height 10
click at [456, 118] on div "Delete" at bounding box center [458, 122] width 41 height 8
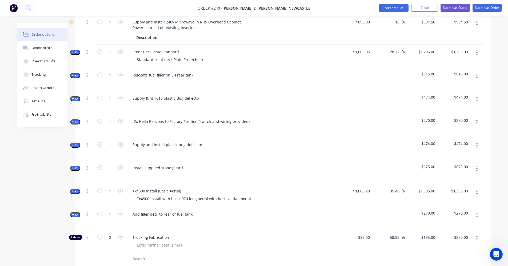
click at [478, 236] on icon "button" at bounding box center [476, 239] width 1 height 6
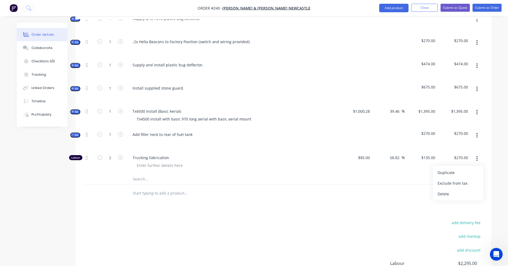
scroll to position [365, 0]
click at [446, 190] on div "Delete" at bounding box center [458, 194] width 41 height 8
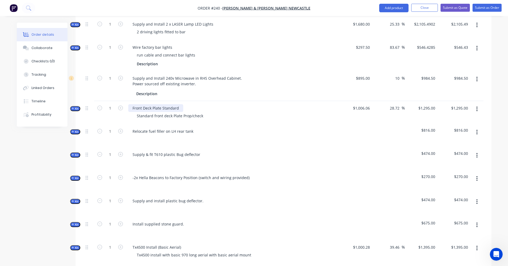
scroll to position [232, 0]
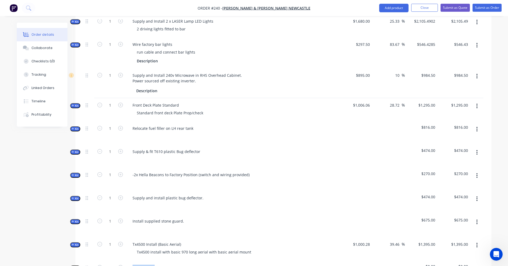
click at [74, 128] on icon "button" at bounding box center [73, 129] width 2 height 3
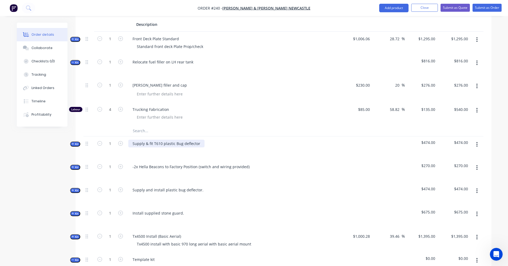
scroll to position [312, 0]
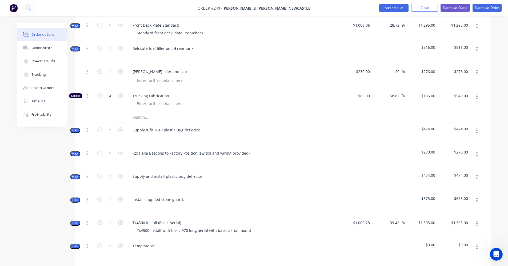
click at [477, 70] on icon "button" at bounding box center [476, 73] width 1 height 6
click at [449, 47] on div "$816.00" at bounding box center [454, 52] width 33 height 23
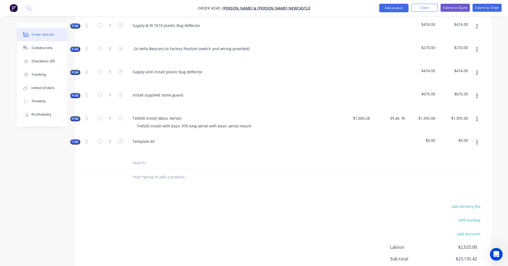
scroll to position [418, 0]
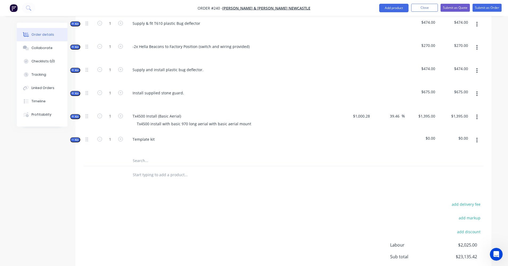
click at [143, 156] on input "text" at bounding box center [186, 161] width 107 height 11
type input "[PERSON_NAME] and c"
click at [477, 138] on icon "button" at bounding box center [477, 140] width 1 height 5
click at [445, 182] on div "Delete" at bounding box center [458, 186] width 41 height 8
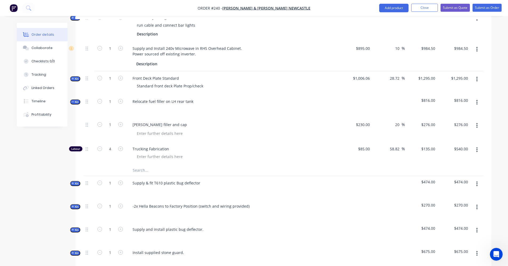
scroll to position [258, 0]
click at [74, 102] on icon "button" at bounding box center [73, 102] width 2 height 0
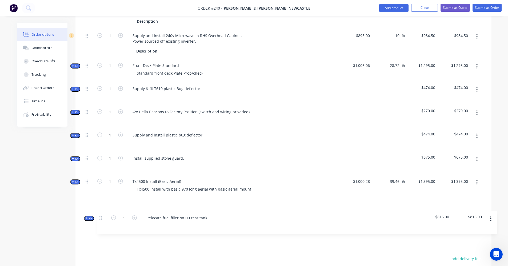
drag, startPoint x: 88, startPoint y: 94, endPoint x: 92, endPoint y: 216, distance: 122.5
click at [97, 221] on div "Qty Cost Markup Price Total Kit 1 12v Custom Air Rear Mount Install Supply 12v …" at bounding box center [284, 71] width 416 height 333
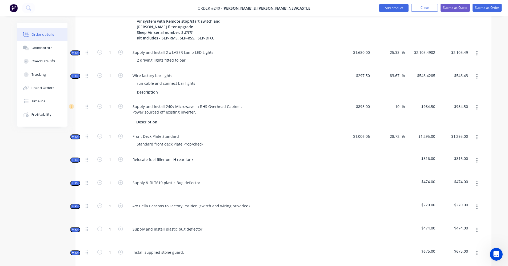
scroll to position [200, 0]
click at [493, 10] on button "Submit as Order" at bounding box center [487, 8] width 29 height 8
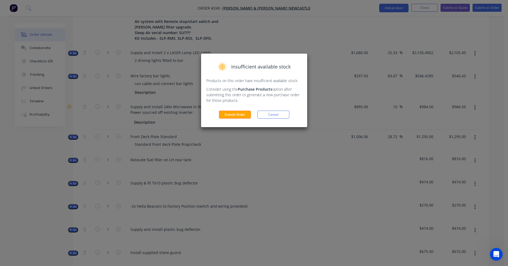
click at [245, 117] on button "Submit Order" at bounding box center [235, 115] width 32 height 8
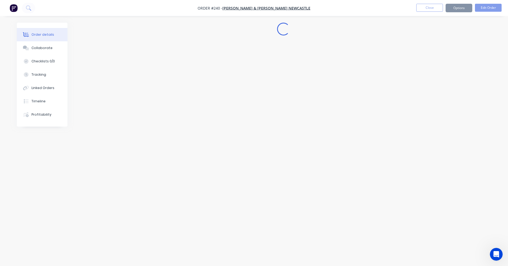
scroll to position [0, 0]
